Goal: Information Seeking & Learning: Find specific page/section

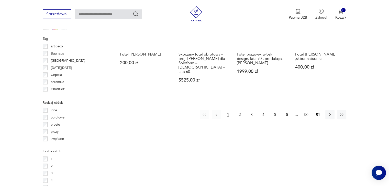
scroll to position [544, 0]
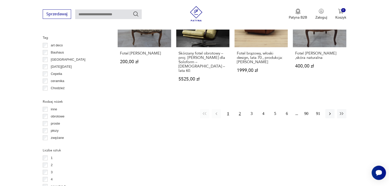
click at [239, 109] on button "2" at bounding box center [239, 113] width 9 height 9
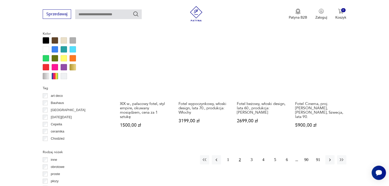
scroll to position [493, 0]
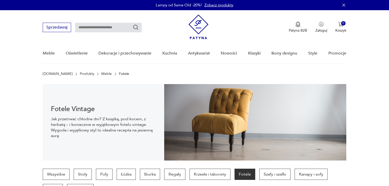
click at [126, 23] on input "text" at bounding box center [108, 28] width 66 height 10
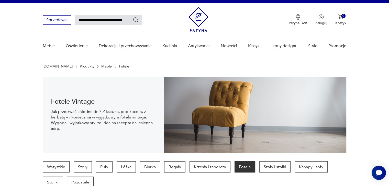
type input "**********"
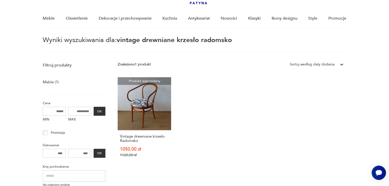
scroll to position [44, 0]
